Goal: Download file/media

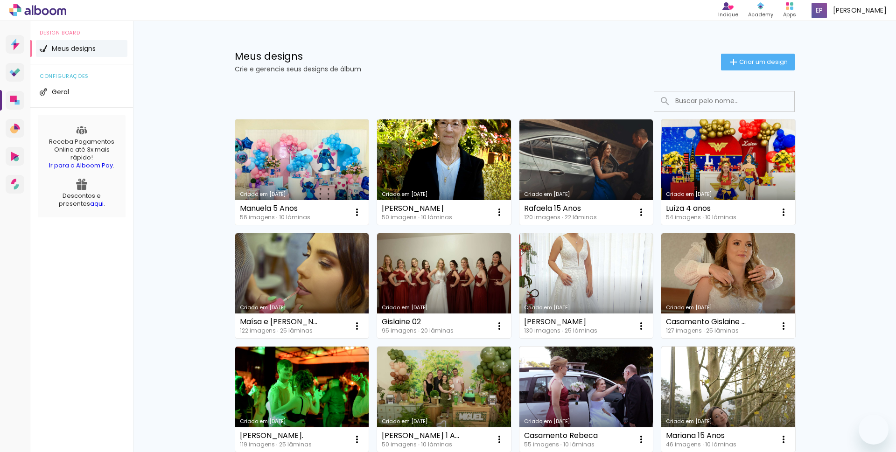
click at [319, 154] on link "Criado em [DATE]" at bounding box center [302, 171] width 134 height 105
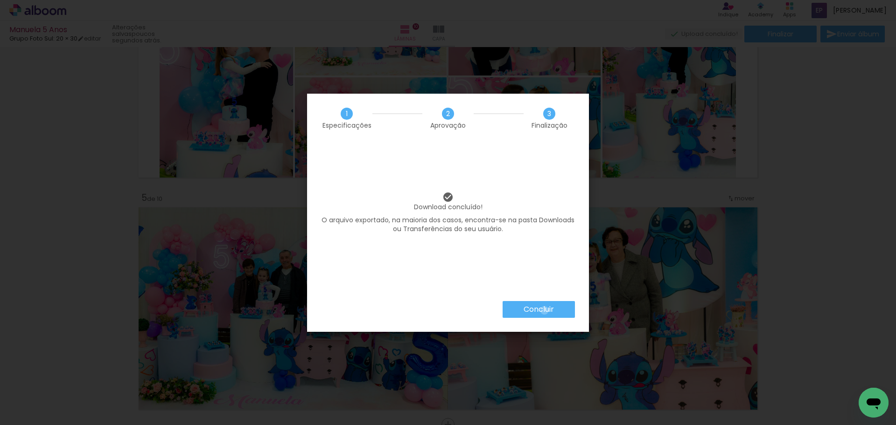
click at [0, 0] on slot "Concluir" at bounding box center [0, 0] width 0 height 0
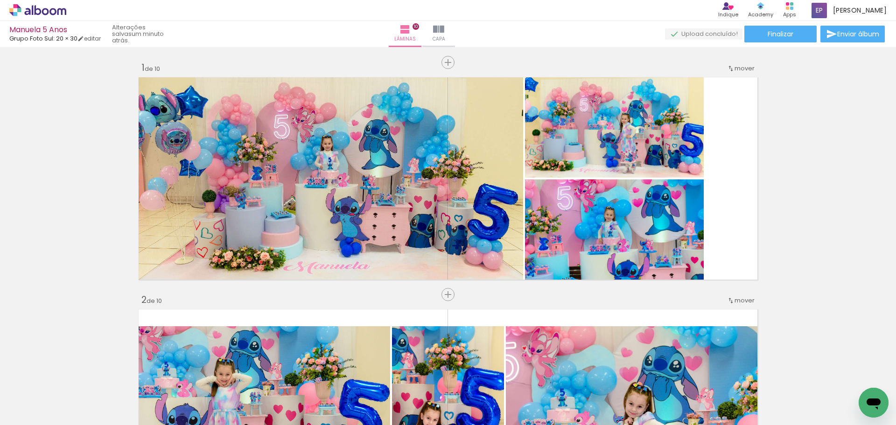
scroll to position [799, 0]
